Goal: Communication & Community: Ask a question

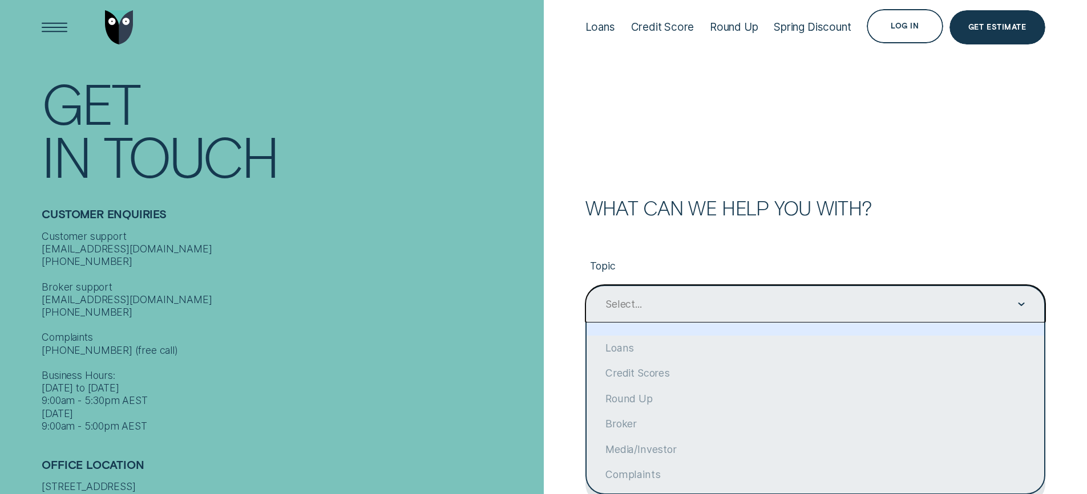
click at [753, 302] on div "Select..." at bounding box center [815, 304] width 460 height 38
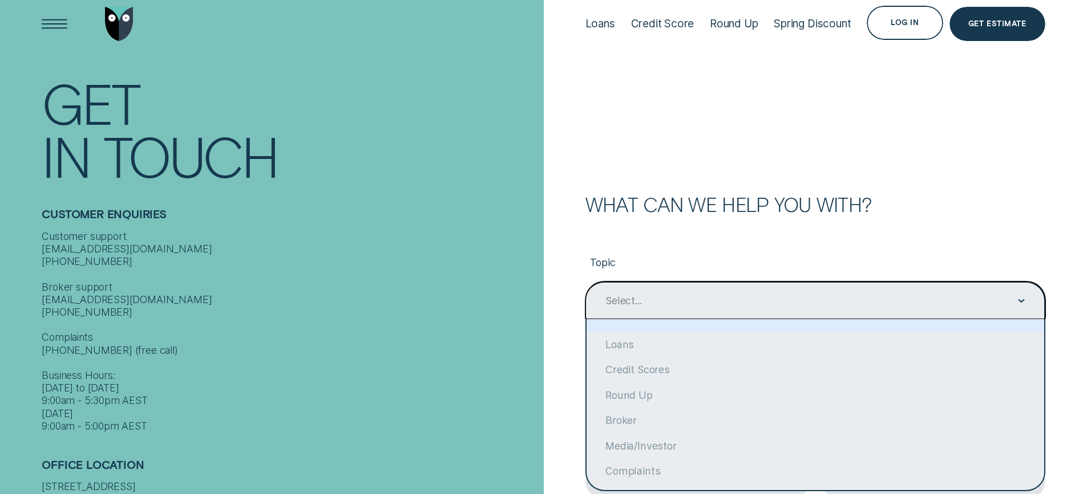
scroll to position [16, 0]
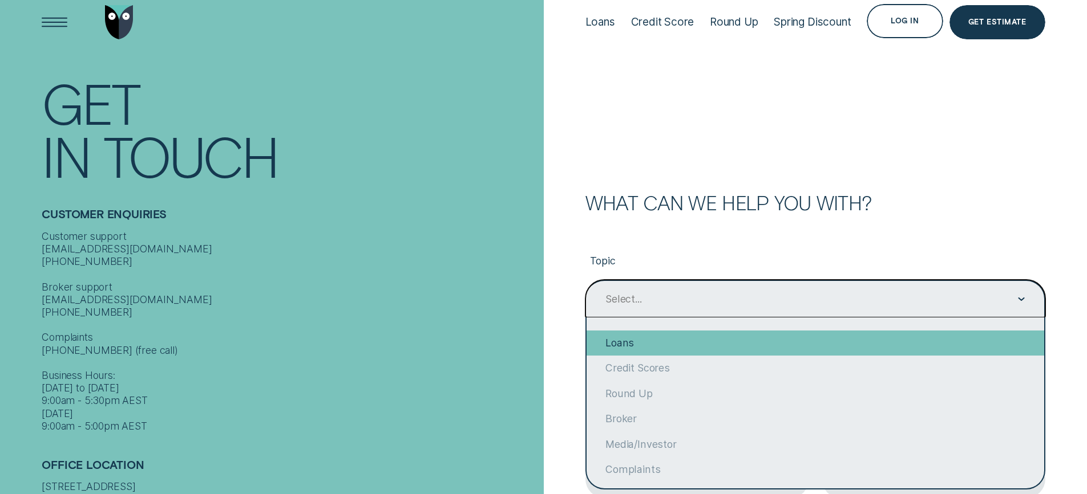
click at [711, 342] on div "Loans" at bounding box center [814, 343] width 457 height 25
type input "Loans"
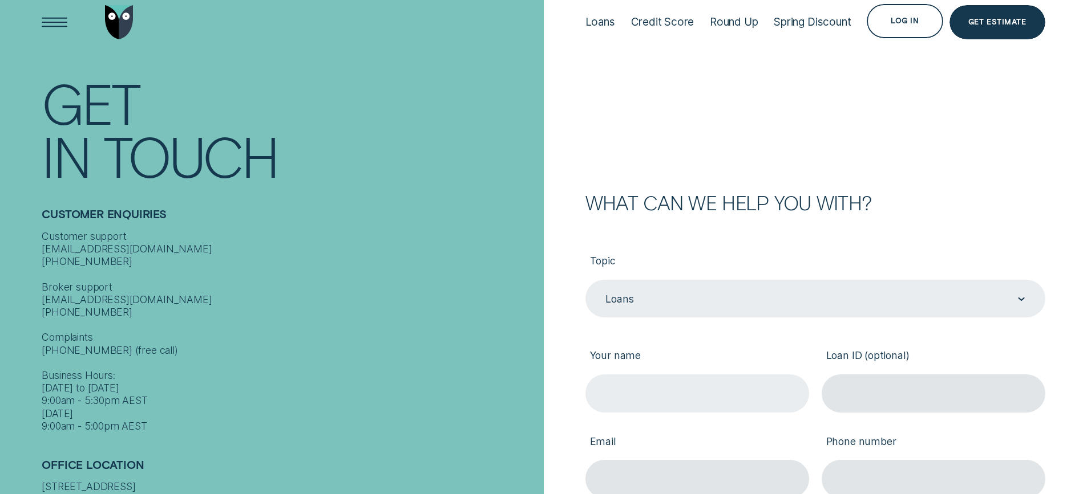
click at [674, 400] on input "Your name" at bounding box center [697, 394] width 224 height 38
type input "[PERSON_NAME]"
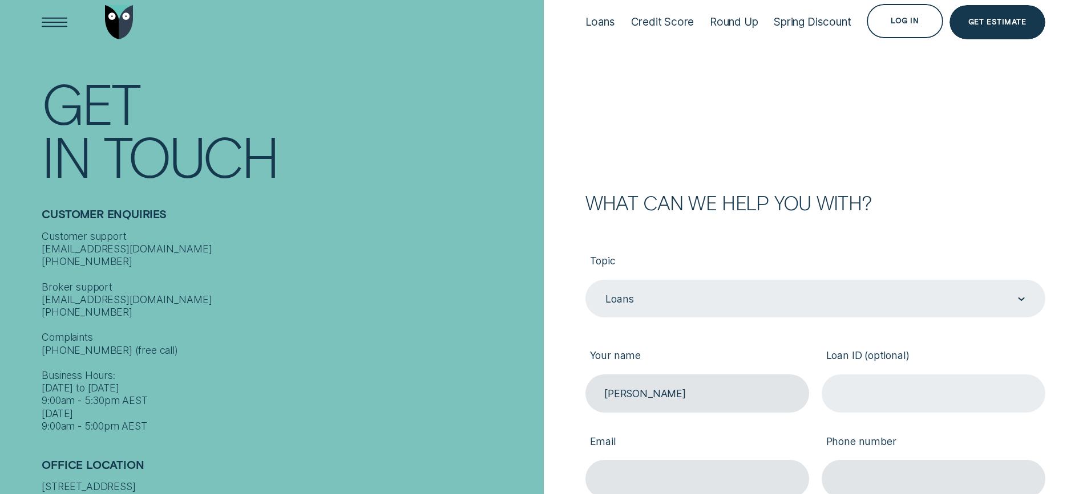
click at [864, 402] on input "Loan ID (optional)" at bounding box center [933, 394] width 224 height 38
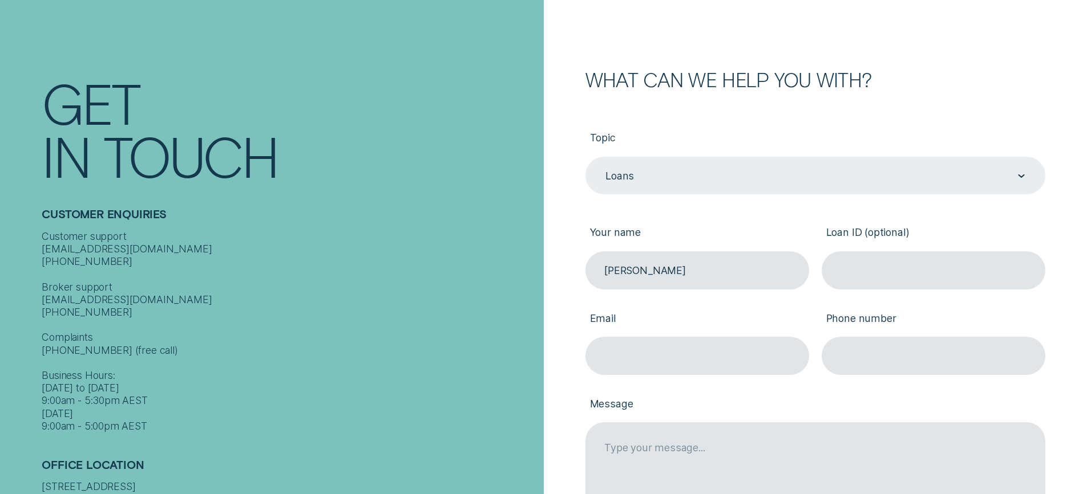
scroll to position [18, 0]
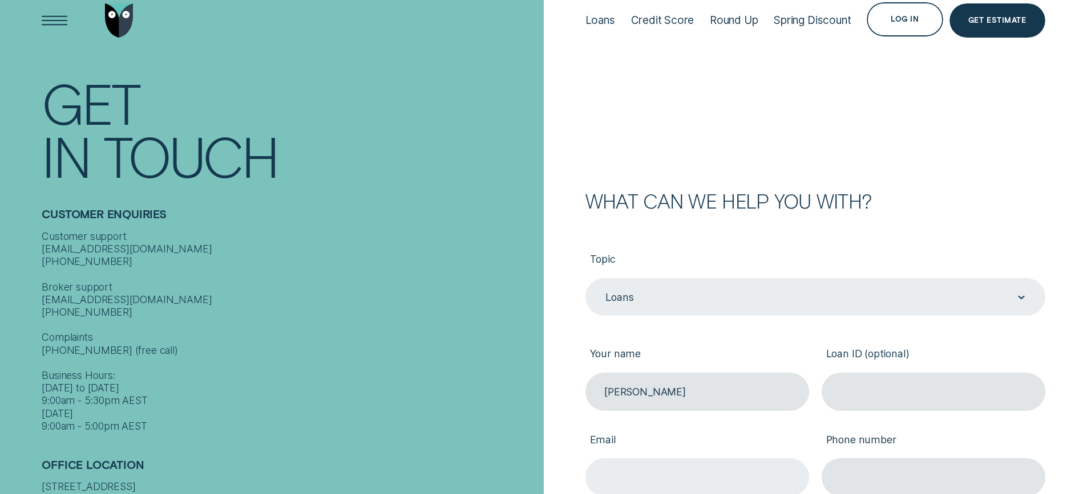
click at [690, 472] on input "Email" at bounding box center [697, 478] width 224 height 38
type input "[EMAIL_ADDRESS][DOMAIN_NAME]"
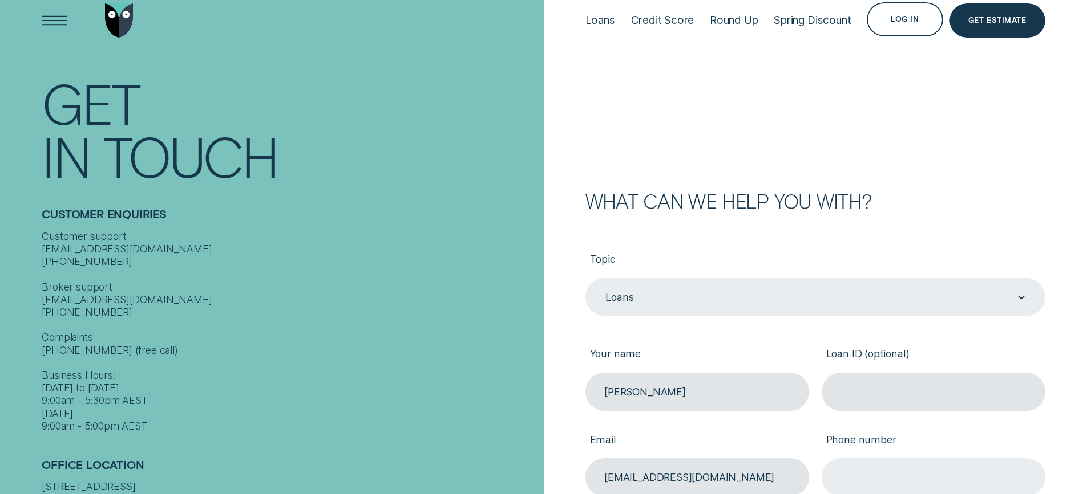
click at [862, 476] on input "Phone number" at bounding box center [933, 478] width 224 height 38
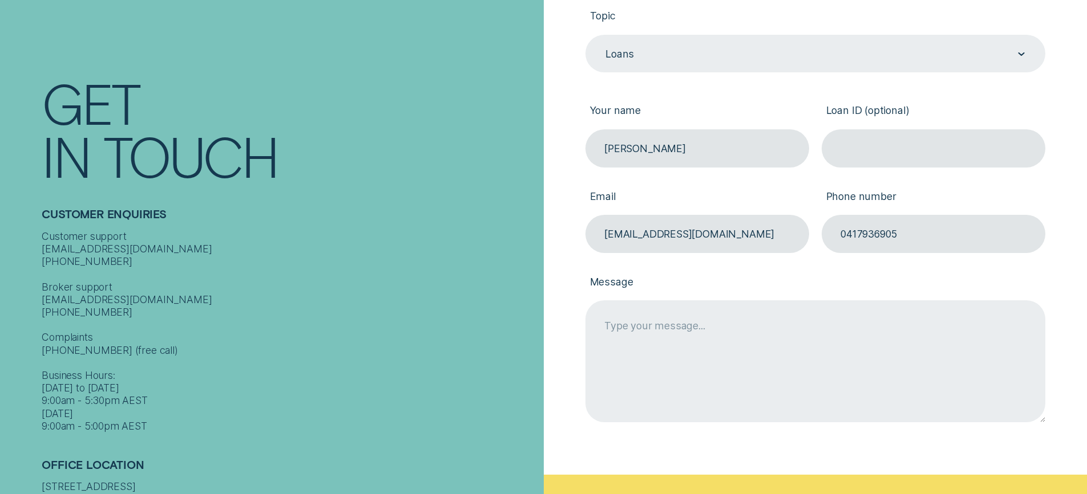
type input "0417936905"
click at [845, 369] on textarea "Message" at bounding box center [815, 361] width 460 height 121
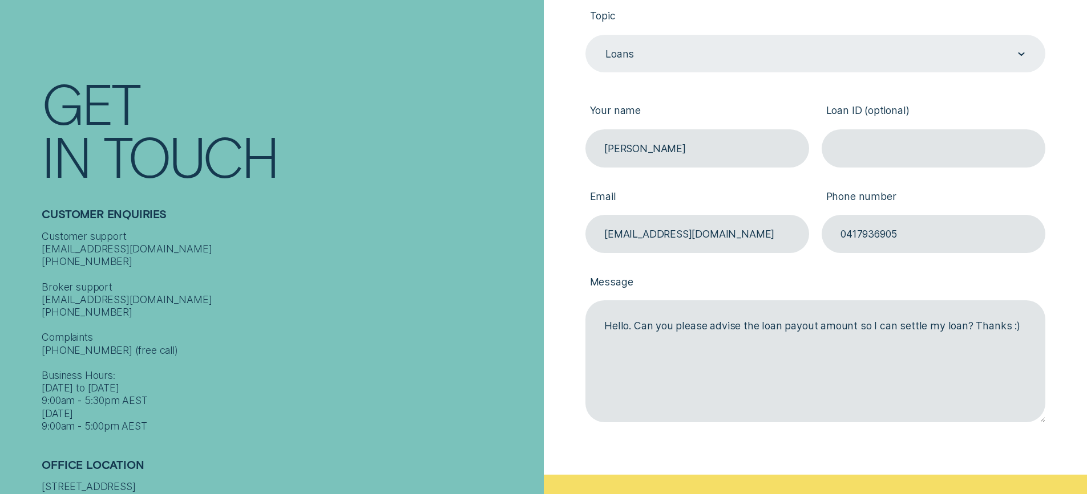
scroll to position [505, 0]
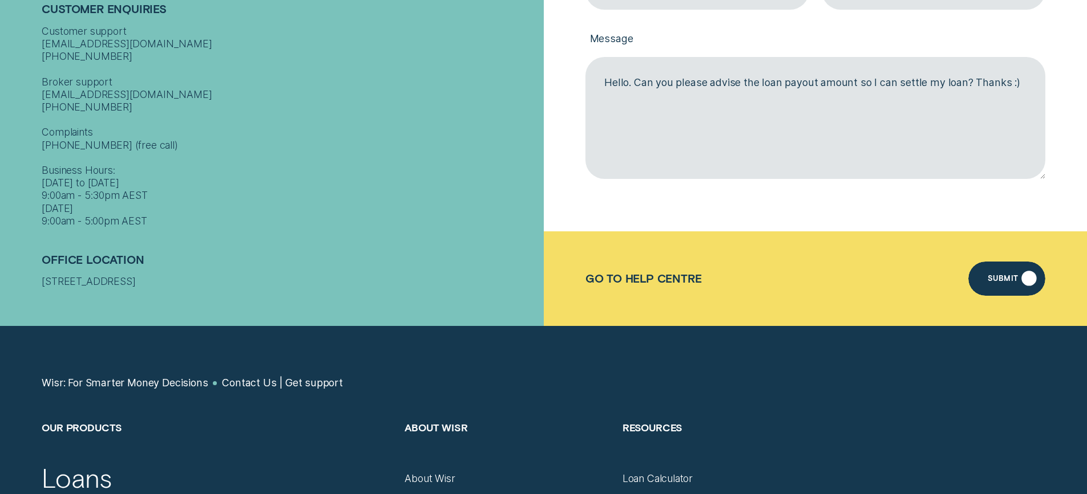
type textarea "Hello. Can you please advise the loan payout amount so I can settle my loan? Th…"
click at [998, 285] on div "Submit" at bounding box center [1006, 279] width 76 height 34
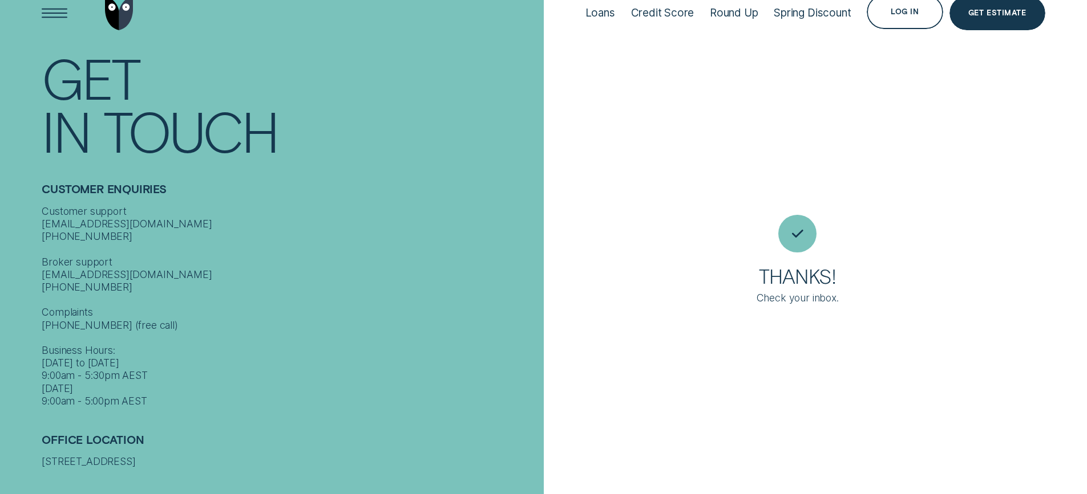
scroll to position [0, 0]
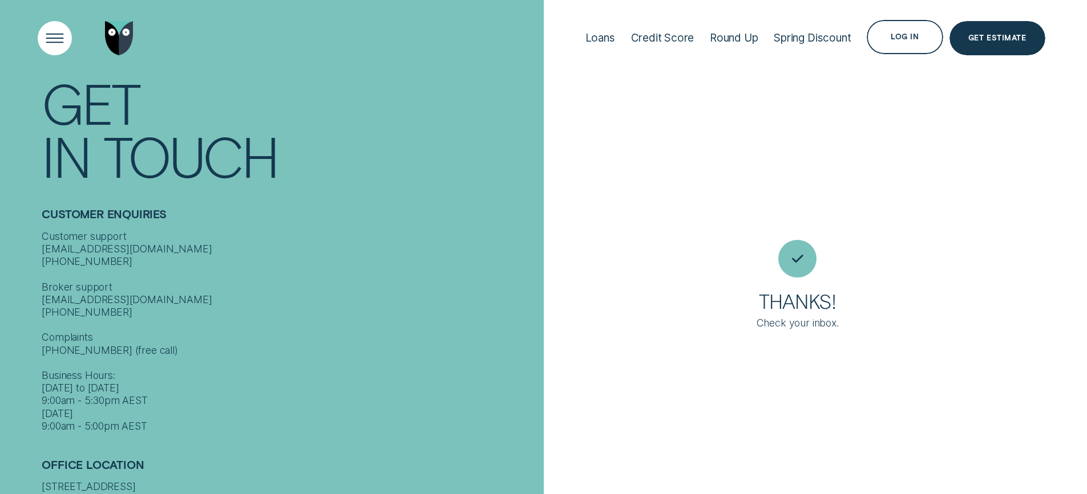
click at [62, 38] on div "Open Menu" at bounding box center [54, 38] width 48 height 48
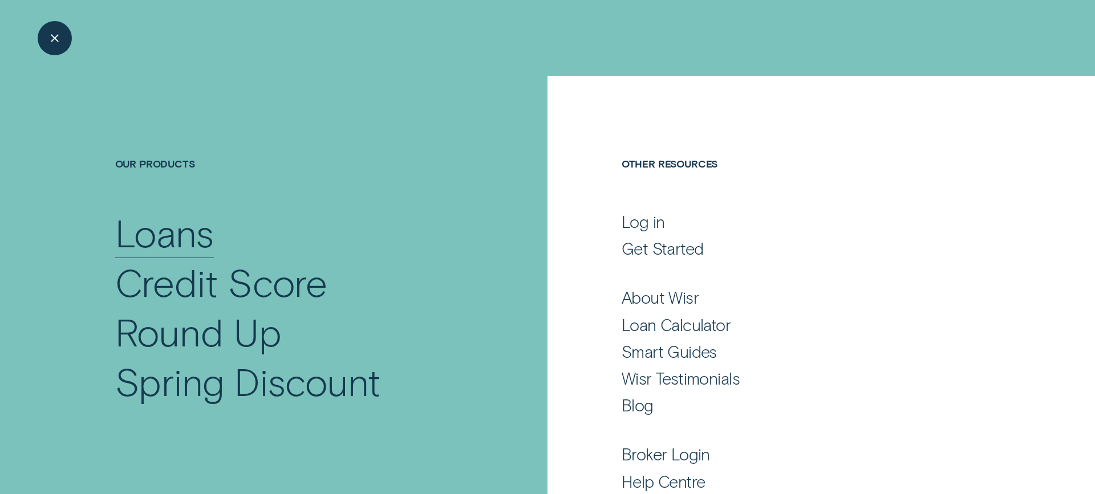
click at [205, 245] on div "Loans" at bounding box center [164, 233] width 99 height 50
